Goal: Navigation & Orientation: Find specific page/section

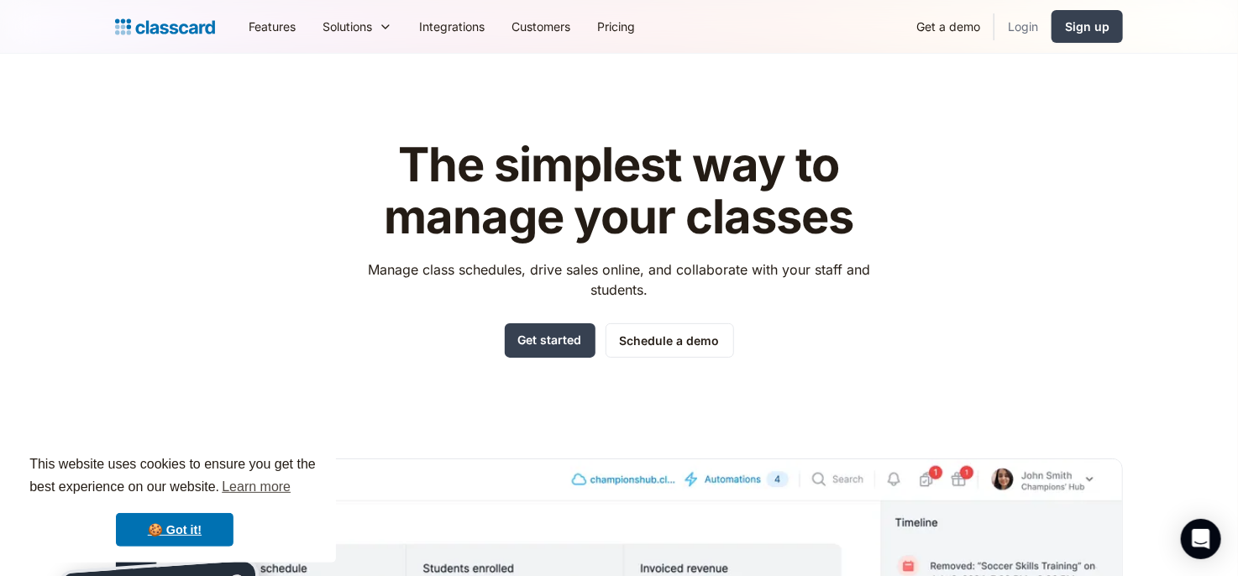
click at [1031, 23] on link "Login" at bounding box center [1023, 27] width 57 height 38
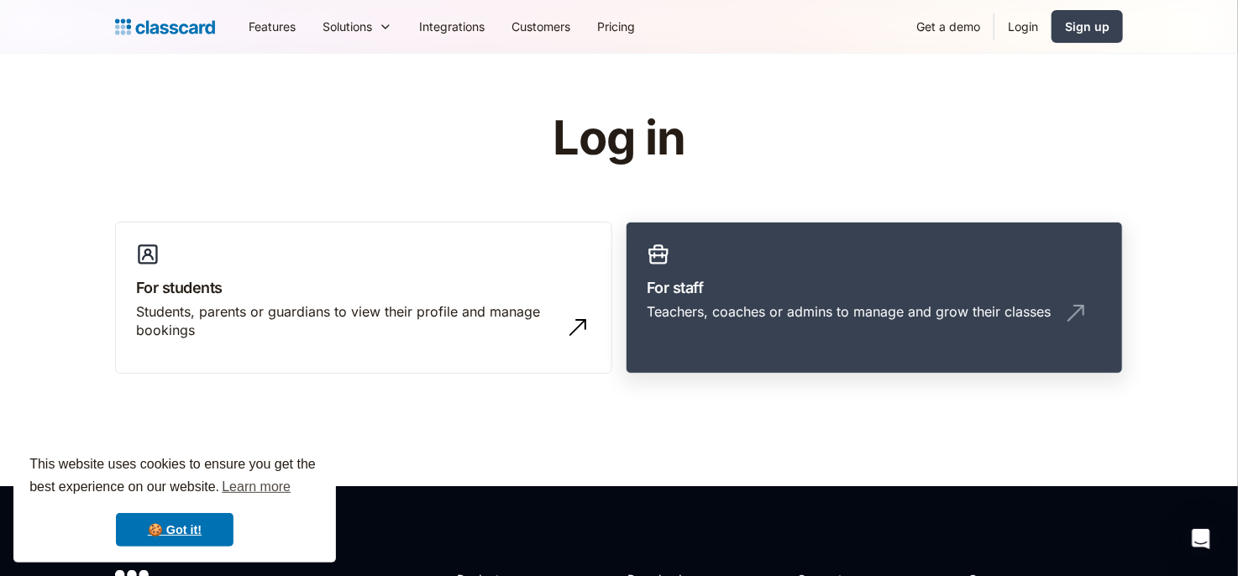
click at [816, 297] on h3 "For staff" at bounding box center [874, 287] width 455 height 23
